Goal: Task Accomplishment & Management: Use online tool/utility

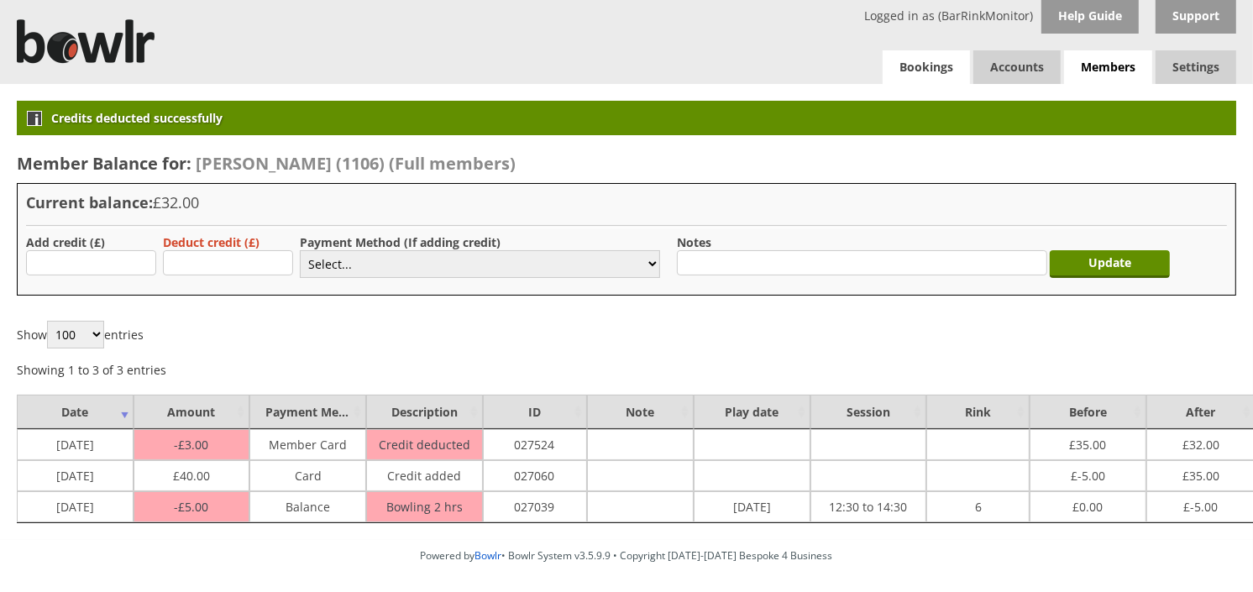
click at [942, 65] on link "Bookings" at bounding box center [926, 67] width 87 height 34
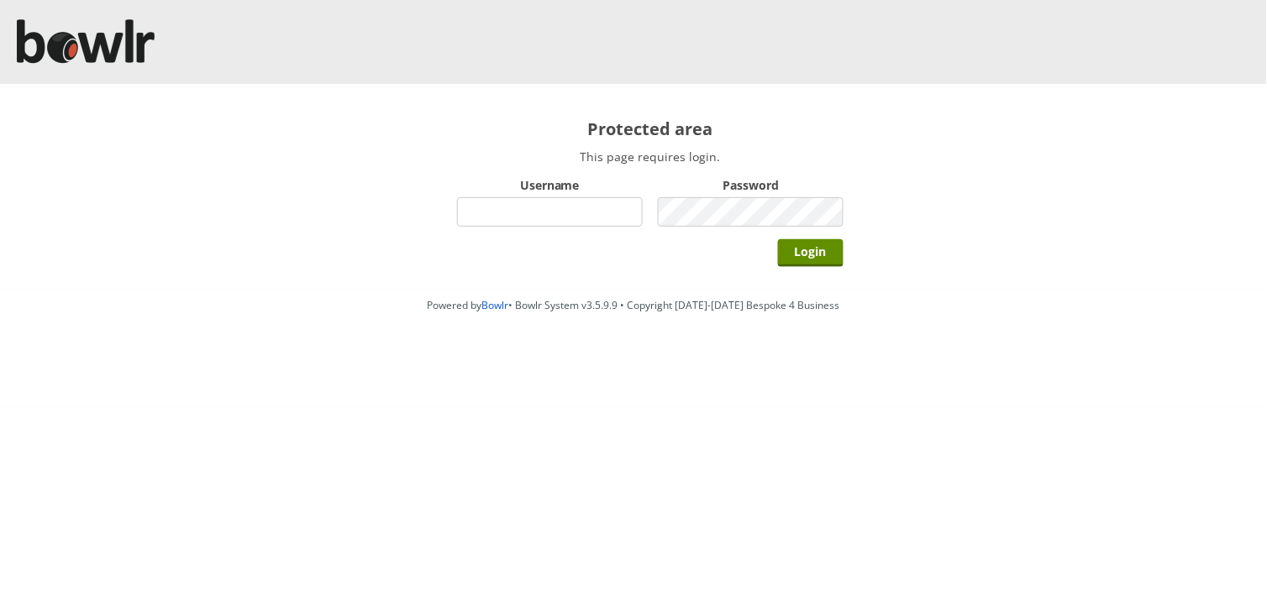
click at [939, 64] on div at bounding box center [633, 42] width 1267 height 84
click at [556, 211] on input "Username" at bounding box center [550, 211] width 186 height 29
type input "BarRinkMonitor"
click at [778, 239] on input "Login" at bounding box center [811, 253] width 66 height 28
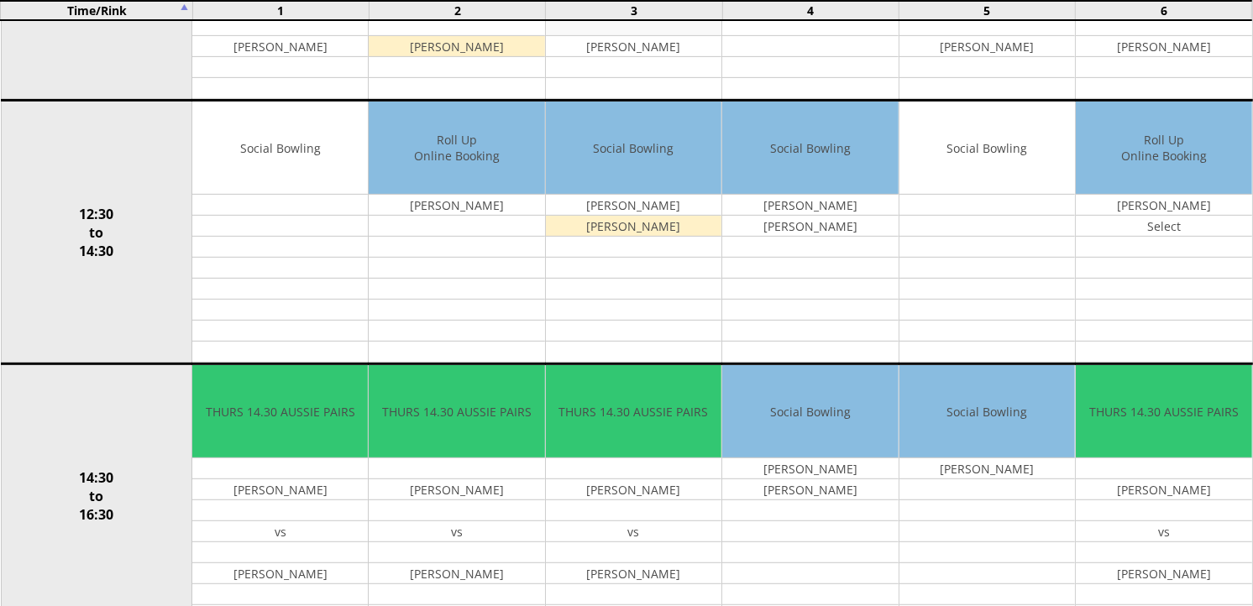
scroll to position [653, 0]
